Goal: Information Seeking & Learning: Learn about a topic

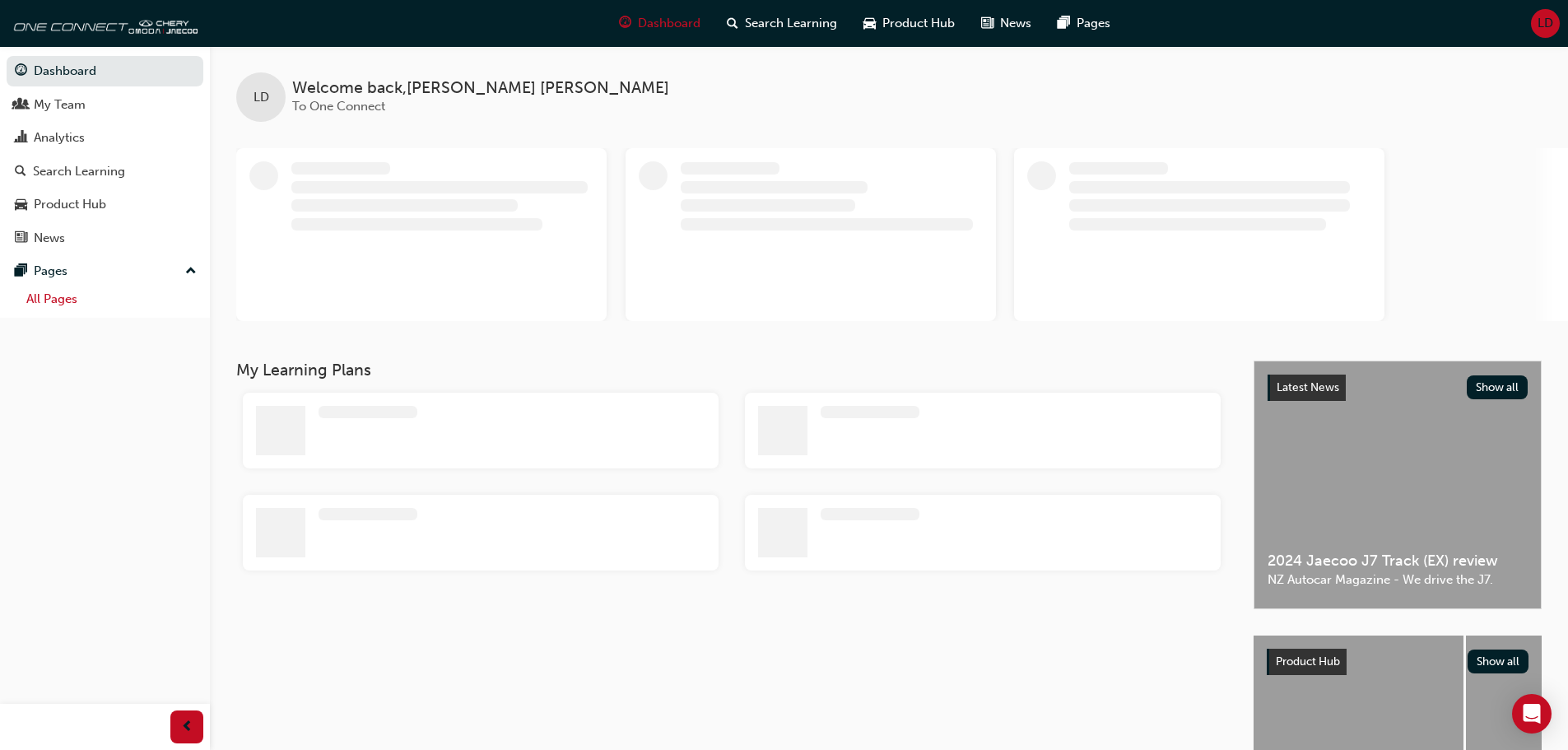
click at [105, 300] on link "All Pages" at bounding box center [111, 299] width 183 height 26
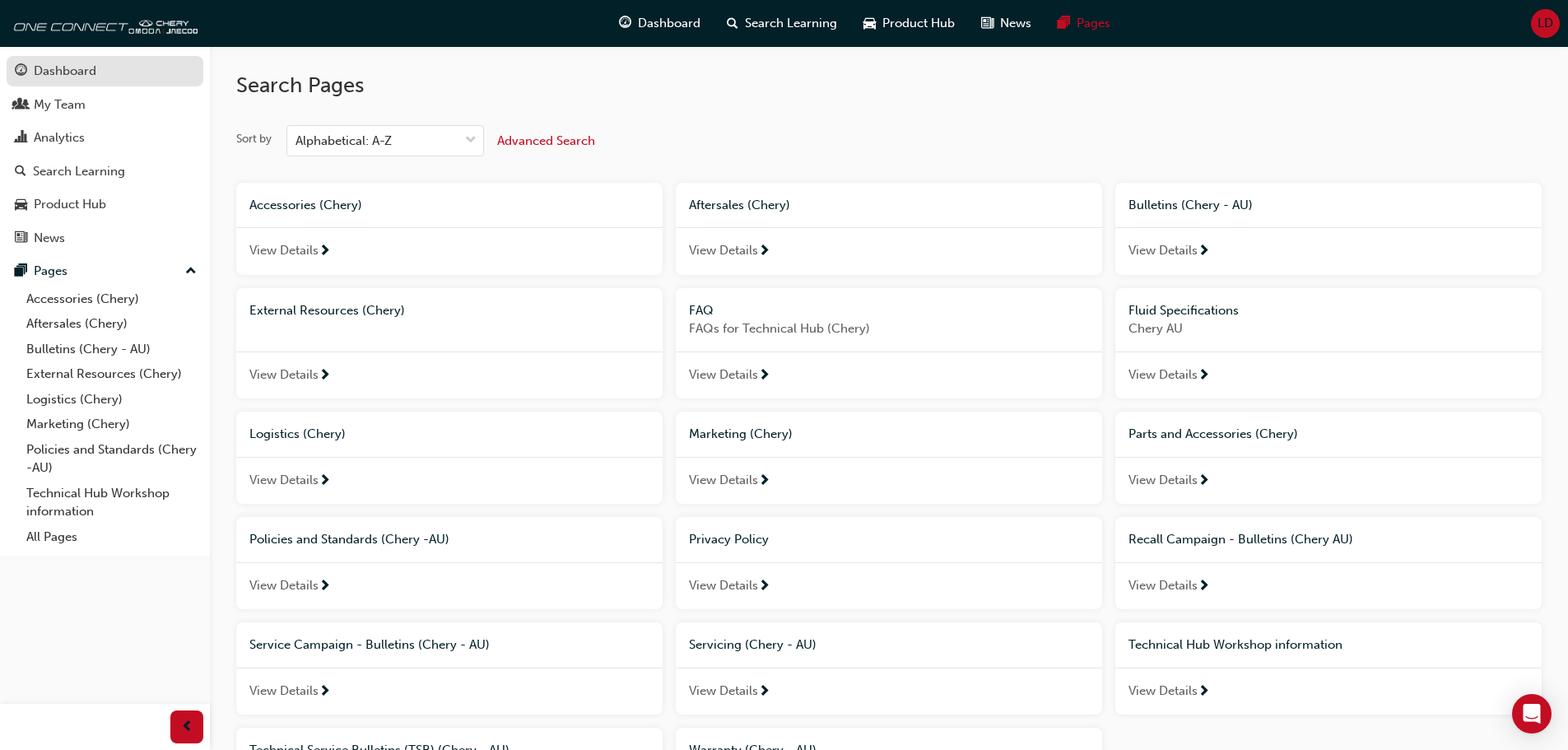
click at [92, 69] on div "Dashboard" at bounding box center [65, 71] width 63 height 19
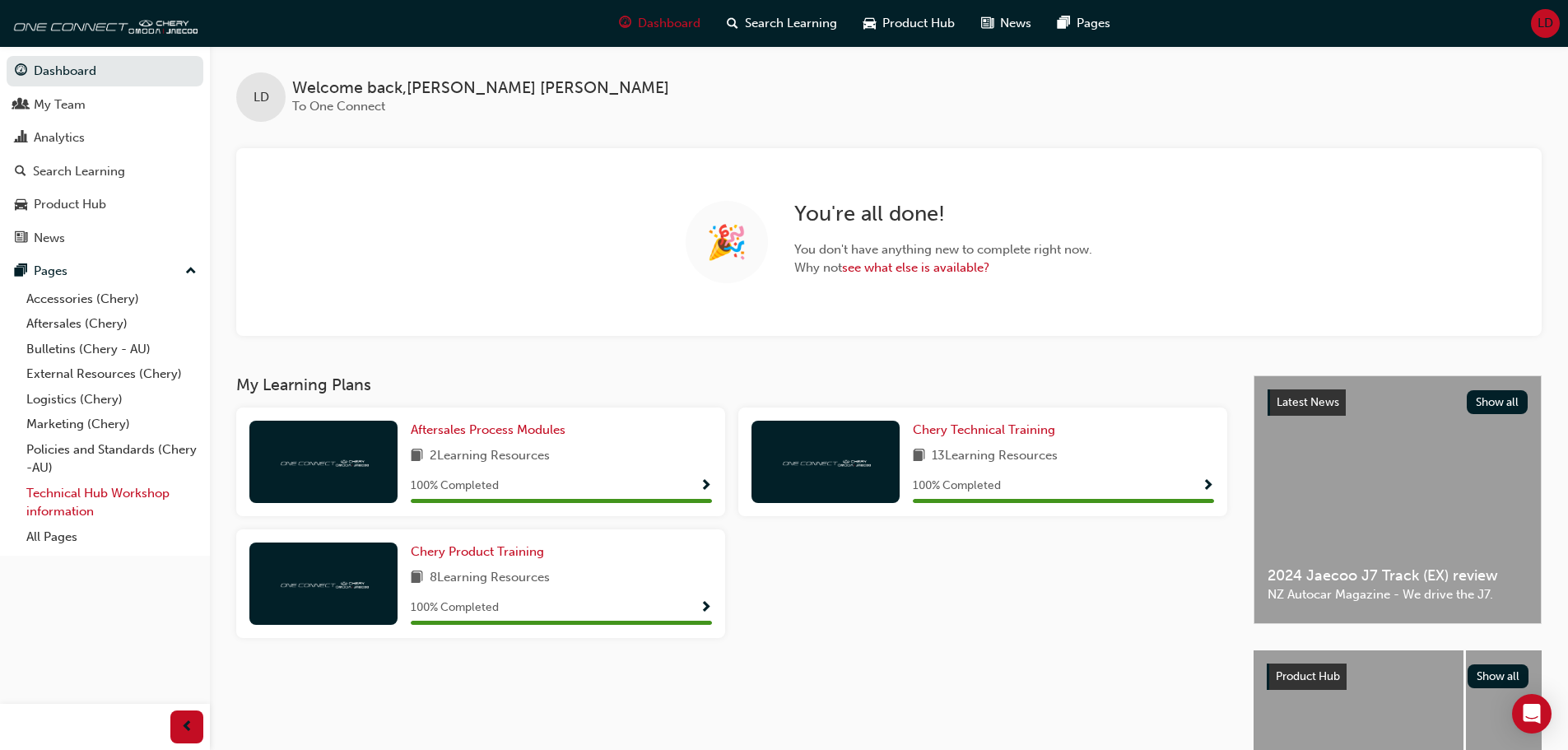
click at [65, 497] on link "Technical Hub Workshop information" at bounding box center [111, 502] width 183 height 44
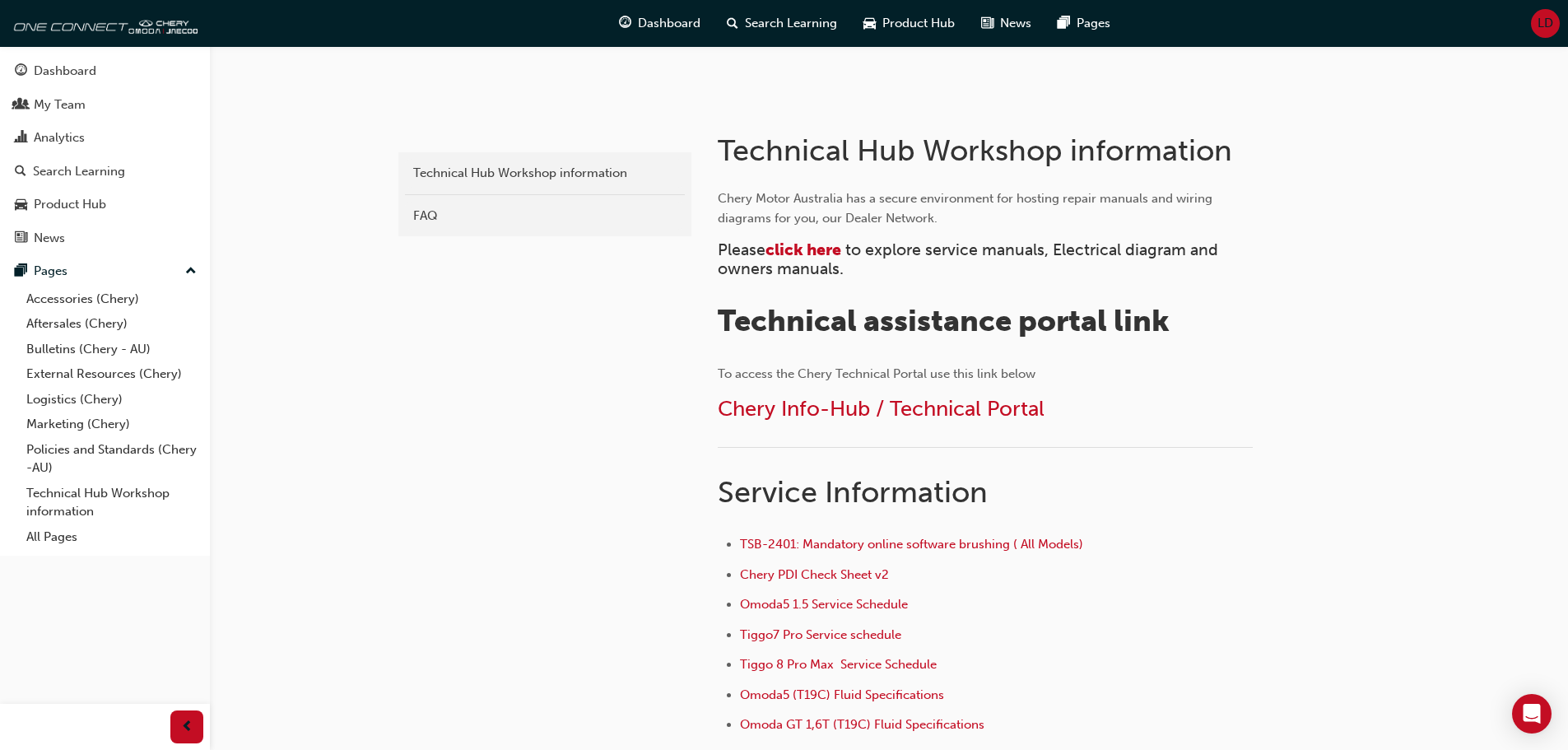
scroll to position [274, 0]
click at [843, 417] on span "Chery Info-Hub / Technical Portal" at bounding box center [881, 410] width 327 height 26
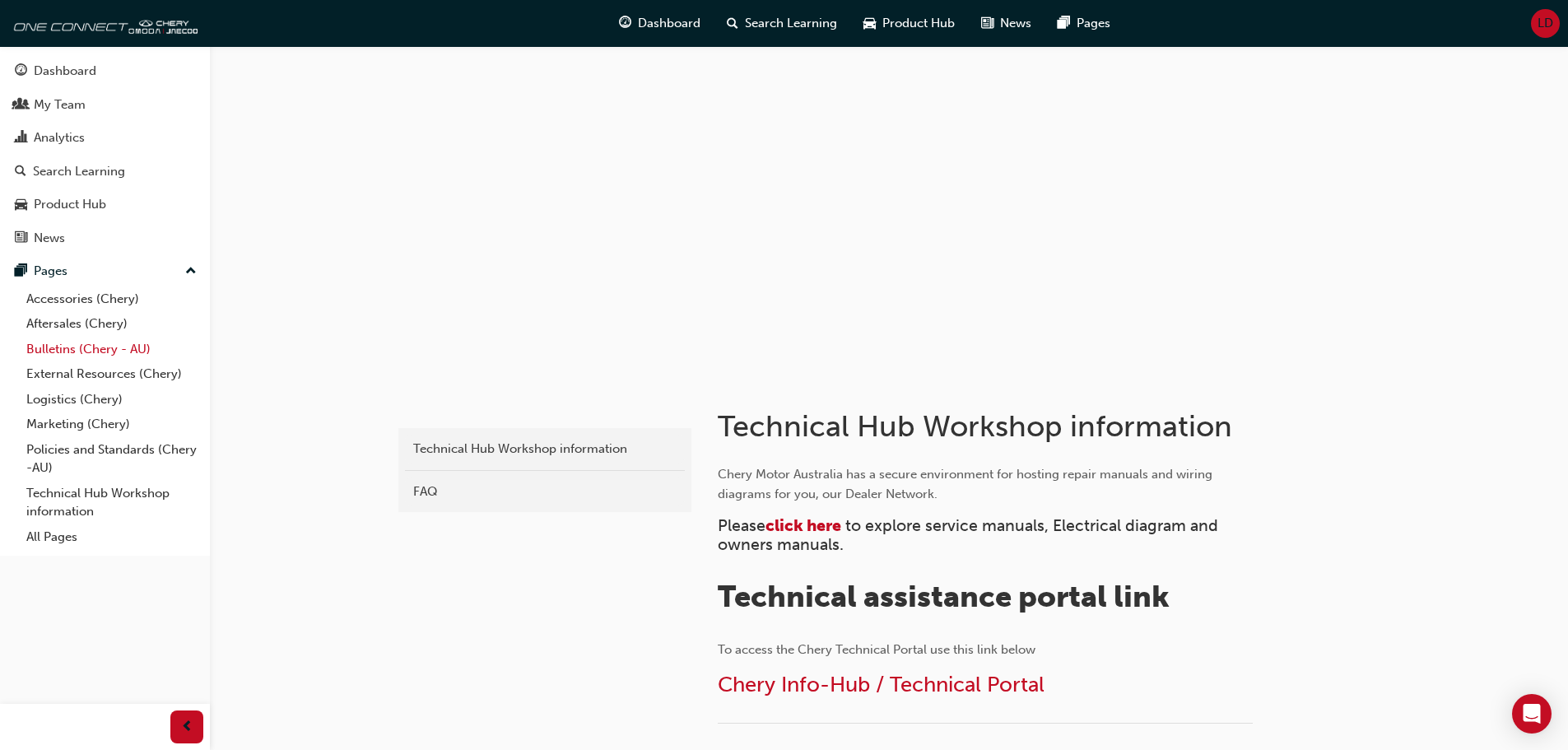
click at [120, 349] on link "Bulletins (Chery - AU)" at bounding box center [111, 349] width 183 height 26
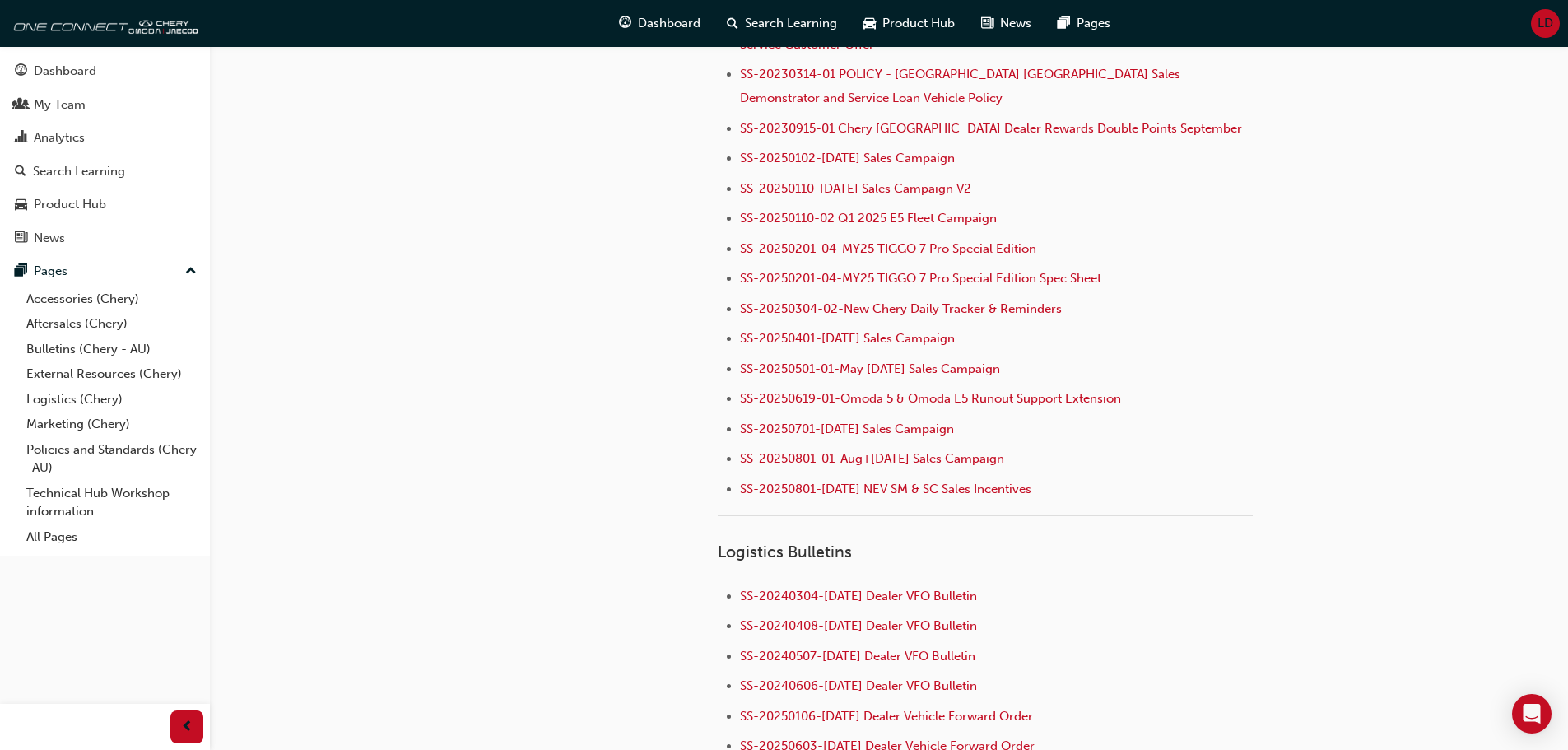
scroll to position [2541, 0]
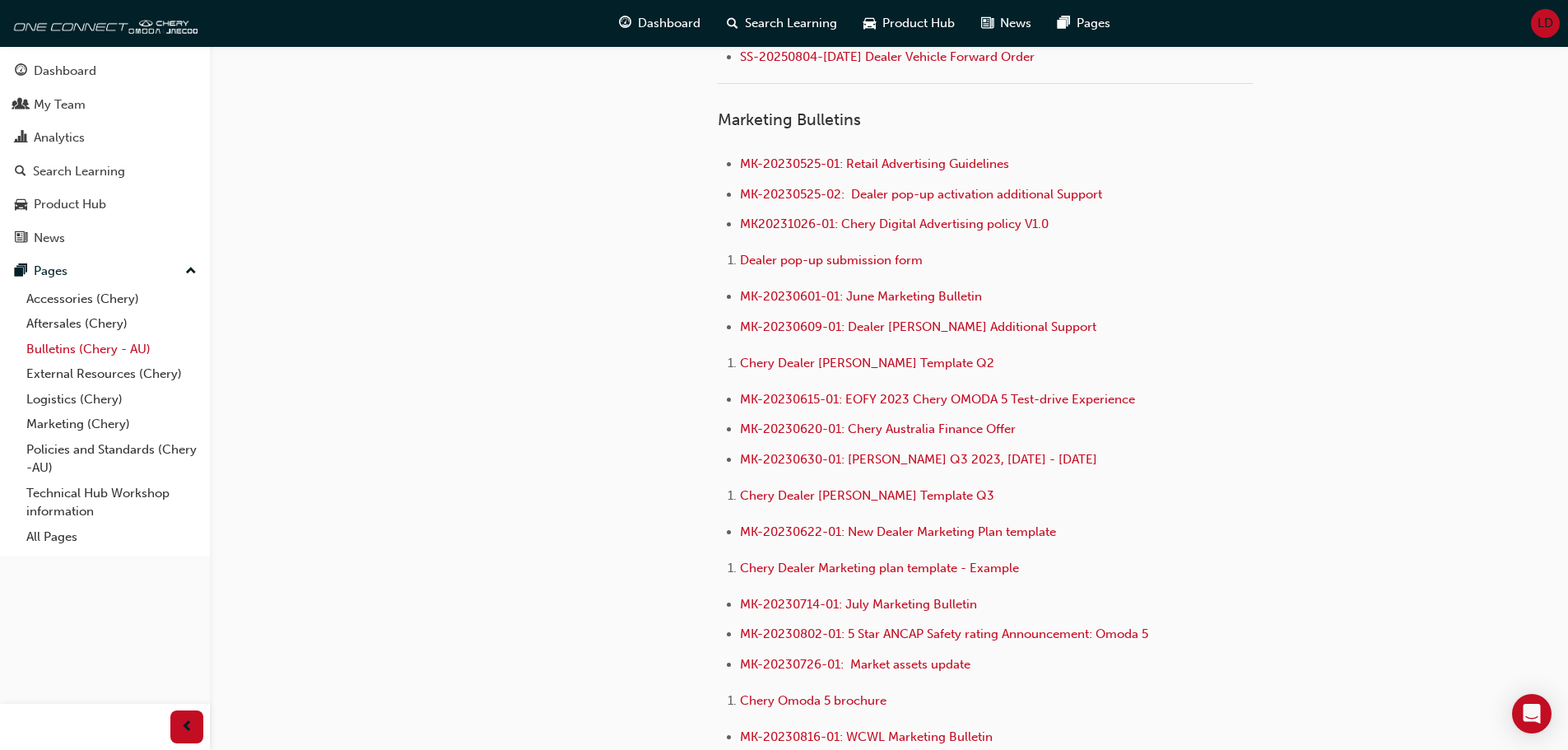
click at [89, 351] on link "Bulletins (Chery - AU)" at bounding box center [111, 349] width 183 height 26
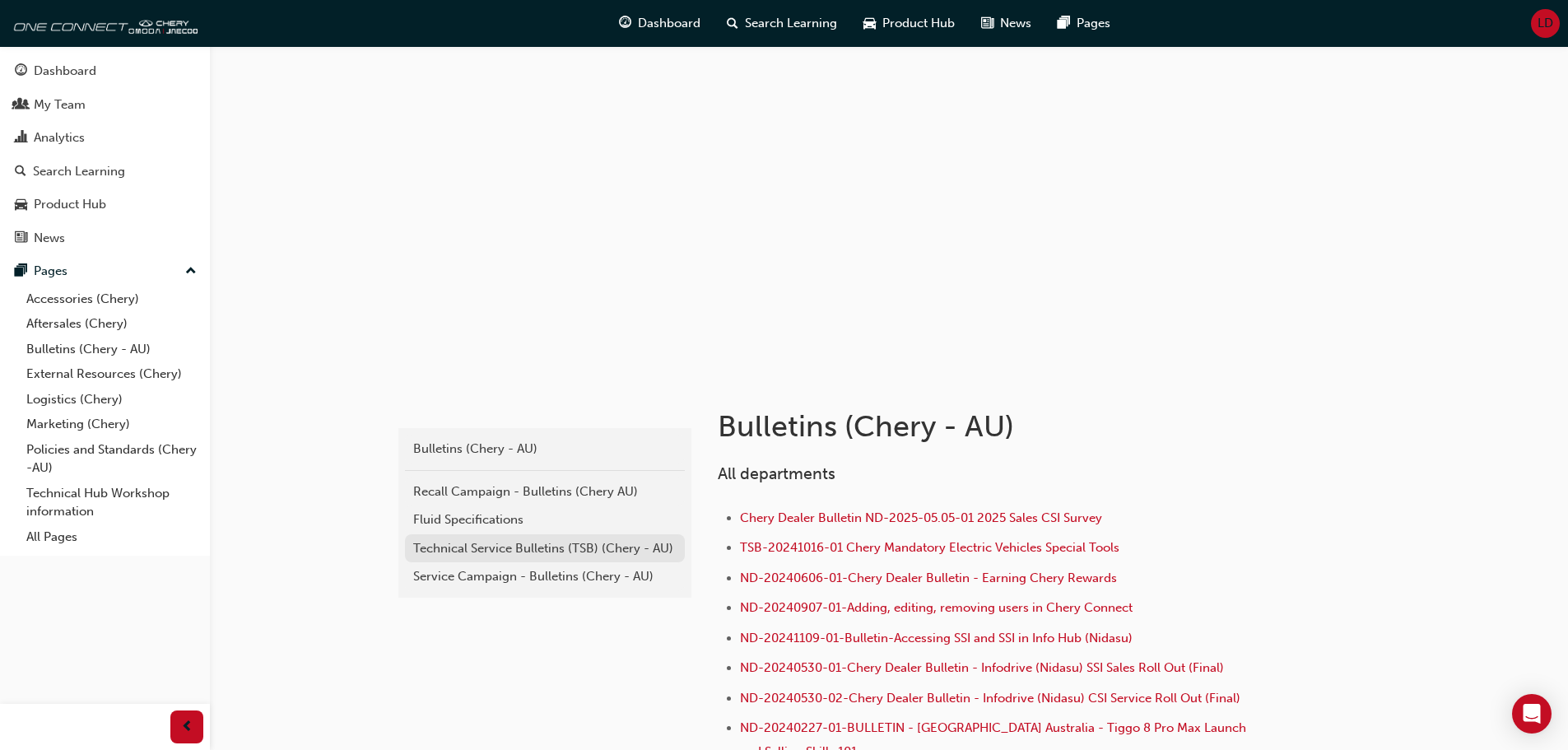
click at [484, 543] on div "Technical Service Bulletins (TSB) (Chery - AU)" at bounding box center [545, 548] width 263 height 19
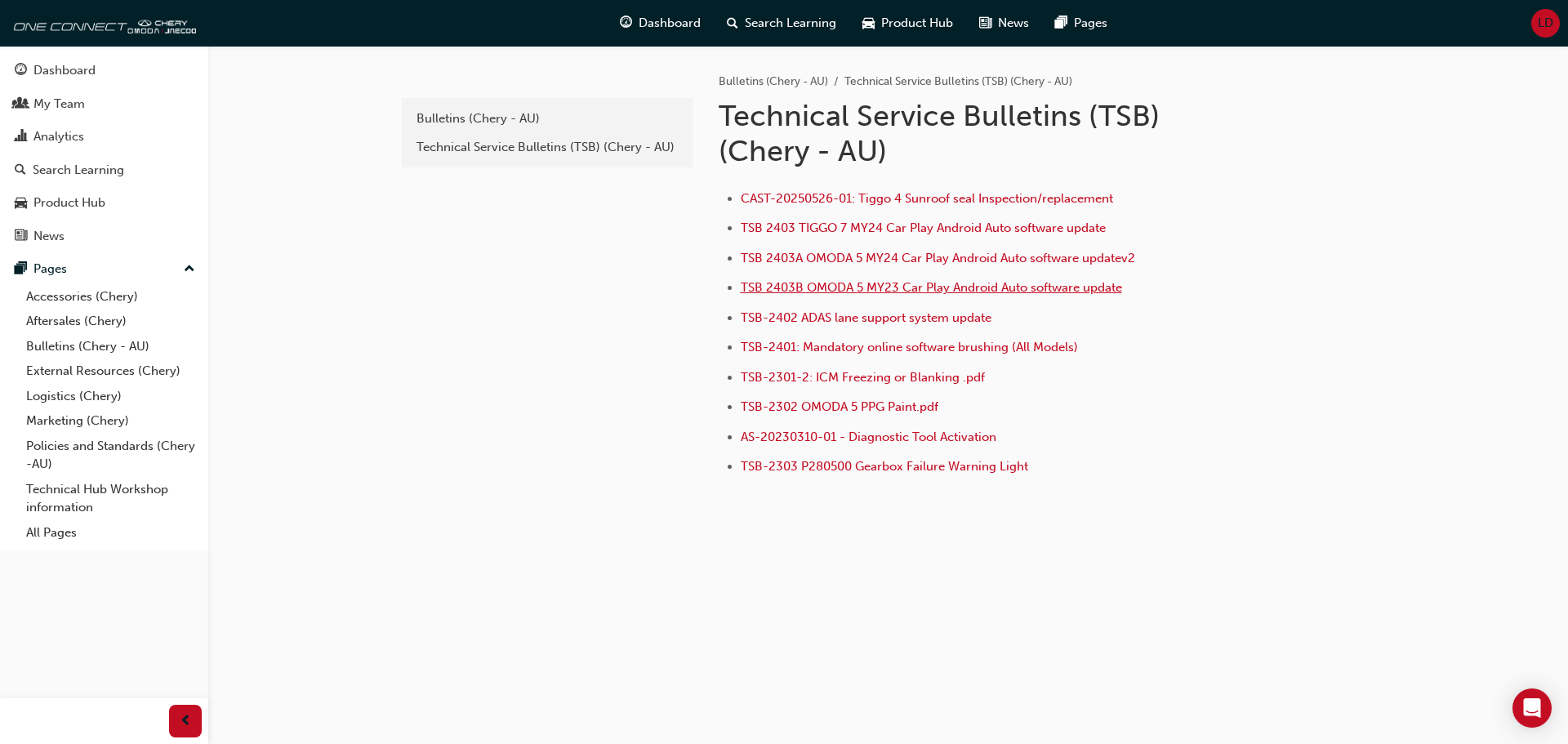
click at [756, 288] on span "TSB 2403B OMODA 5 MY23 Car Play Android Auto software update" at bounding box center [932, 287] width 382 height 15
